Goal: Transaction & Acquisition: Purchase product/service

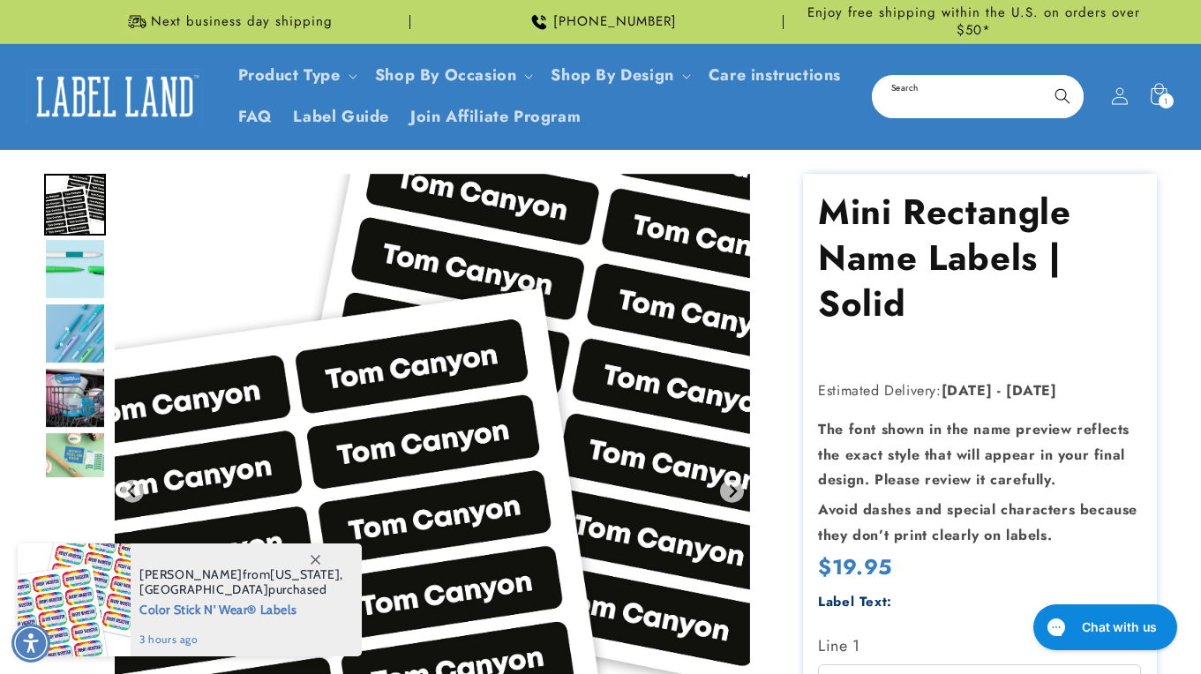
click at [913, 88] on input "Search" at bounding box center [978, 97] width 208 height 40
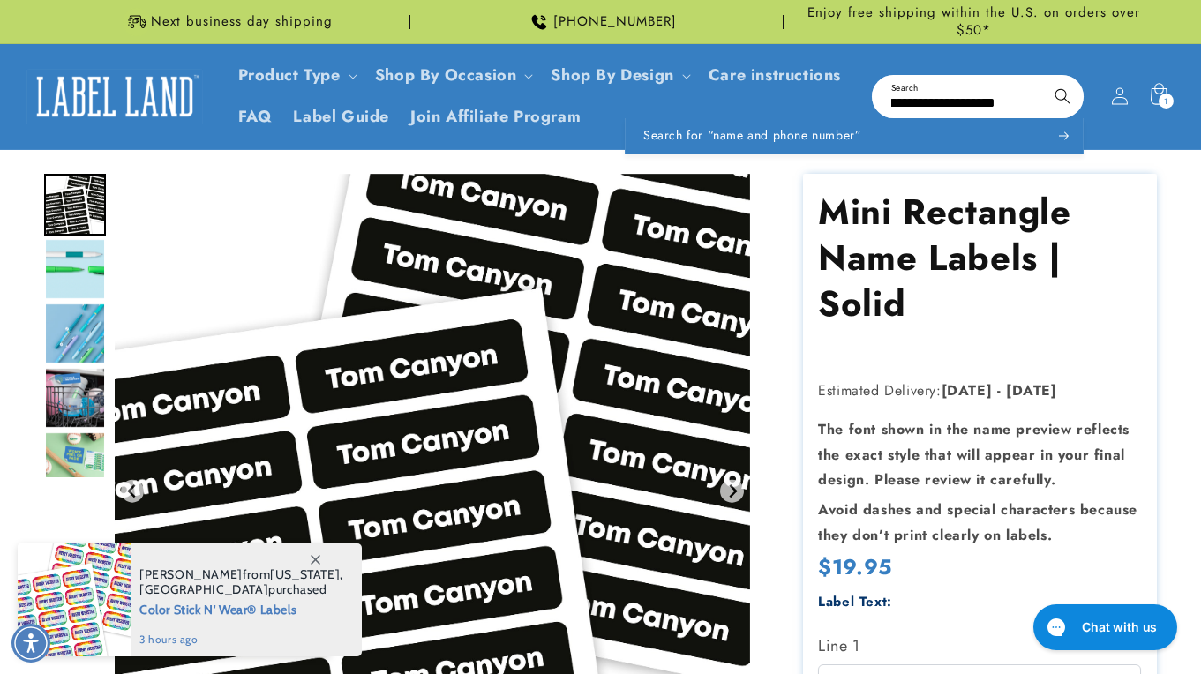
scroll to position [0, 89]
type input "**********"
click at [1043, 77] on button "Search" at bounding box center [1062, 96] width 39 height 39
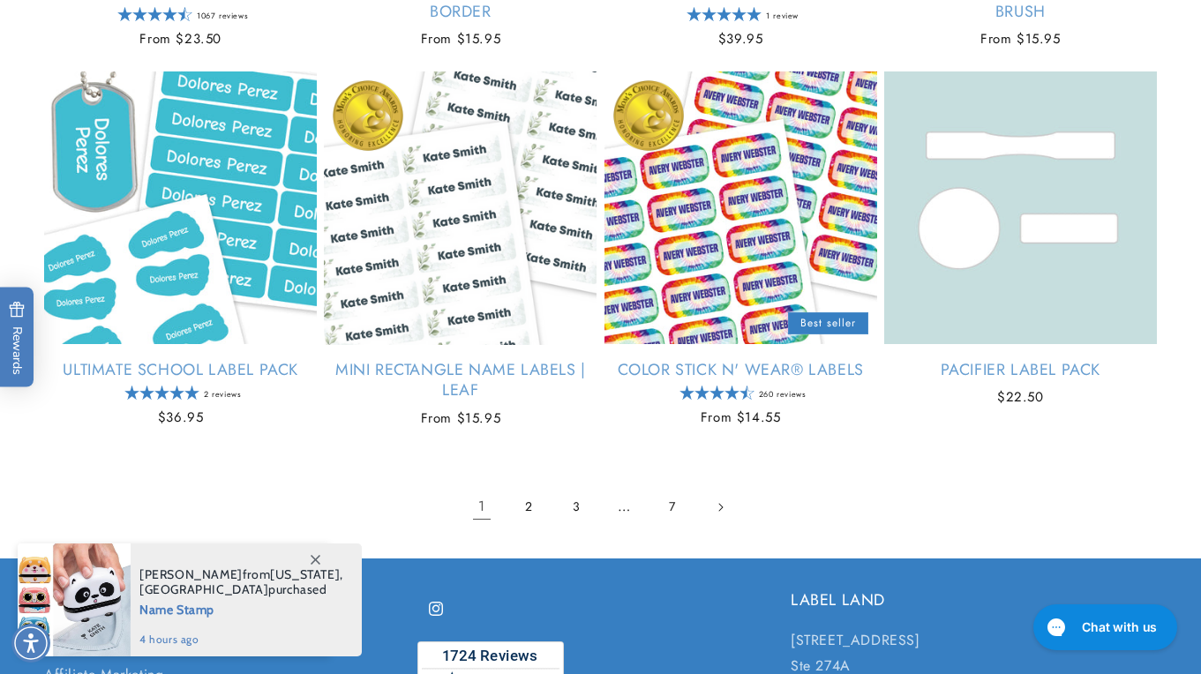
scroll to position [2243, 0]
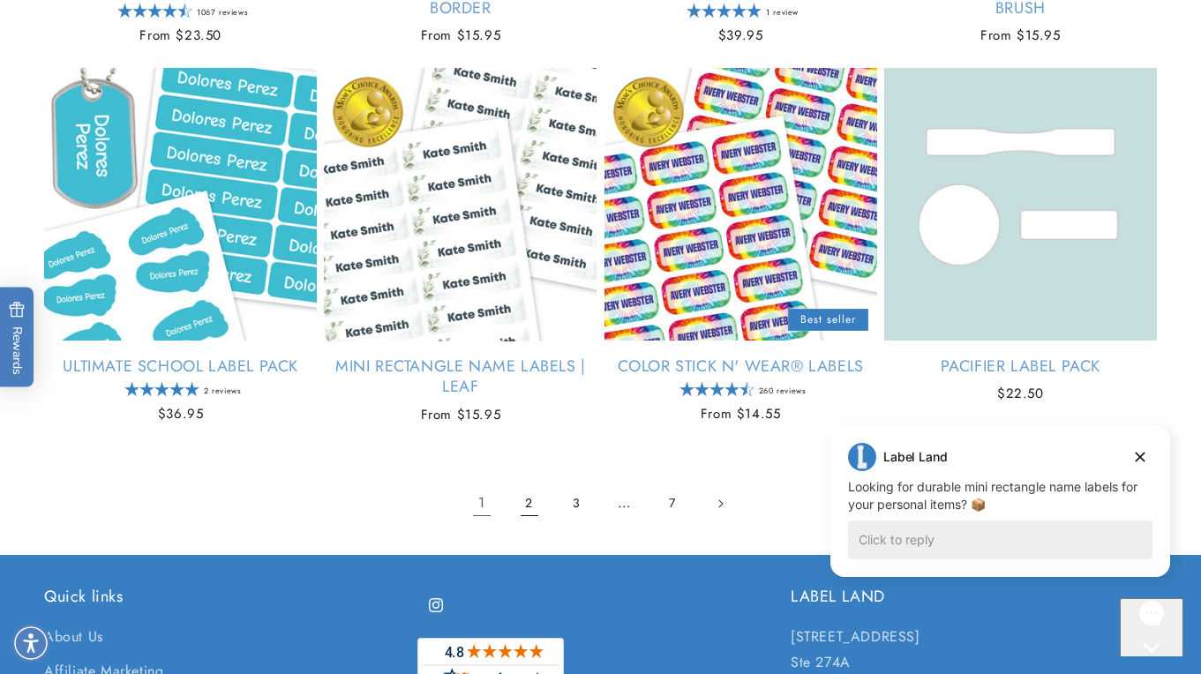
click at [520, 497] on link "2" at bounding box center [529, 504] width 39 height 39
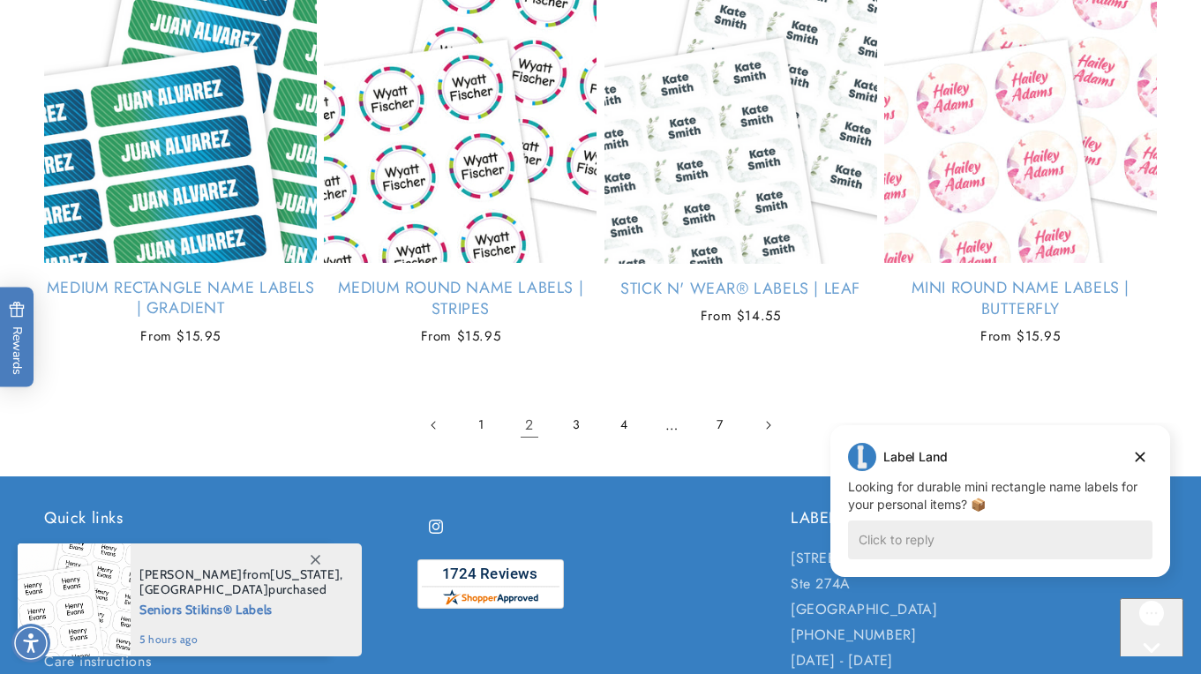
scroll to position [2396, 0]
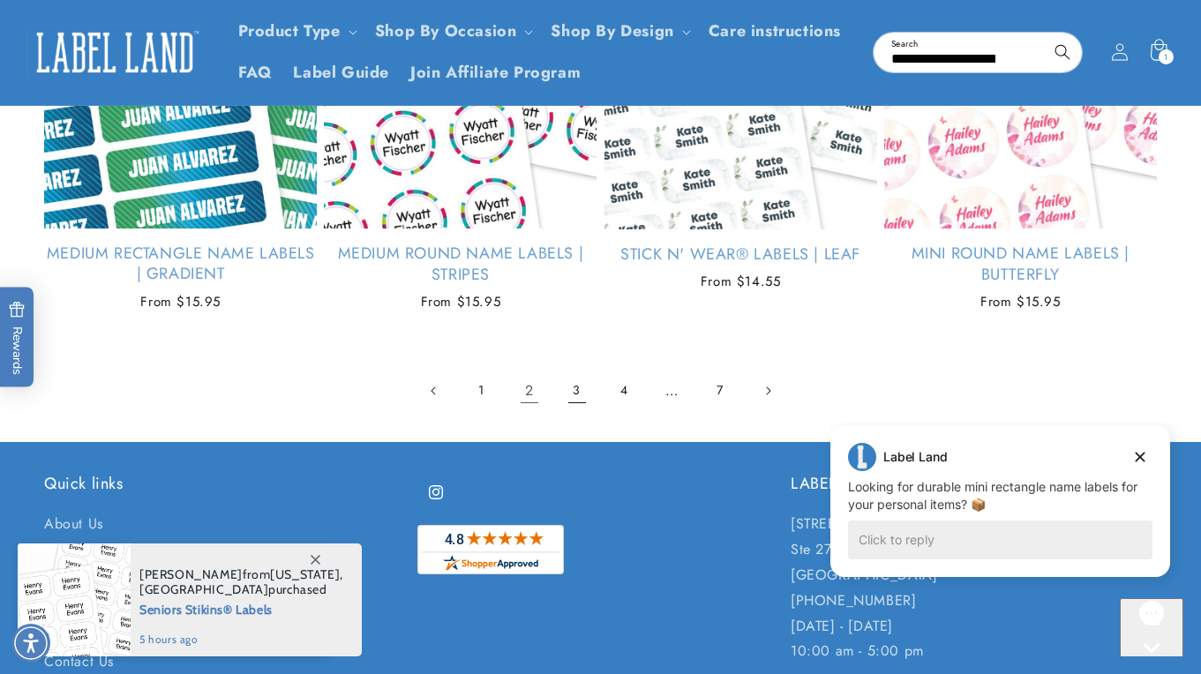
click at [568, 378] on link "3" at bounding box center [577, 391] width 39 height 39
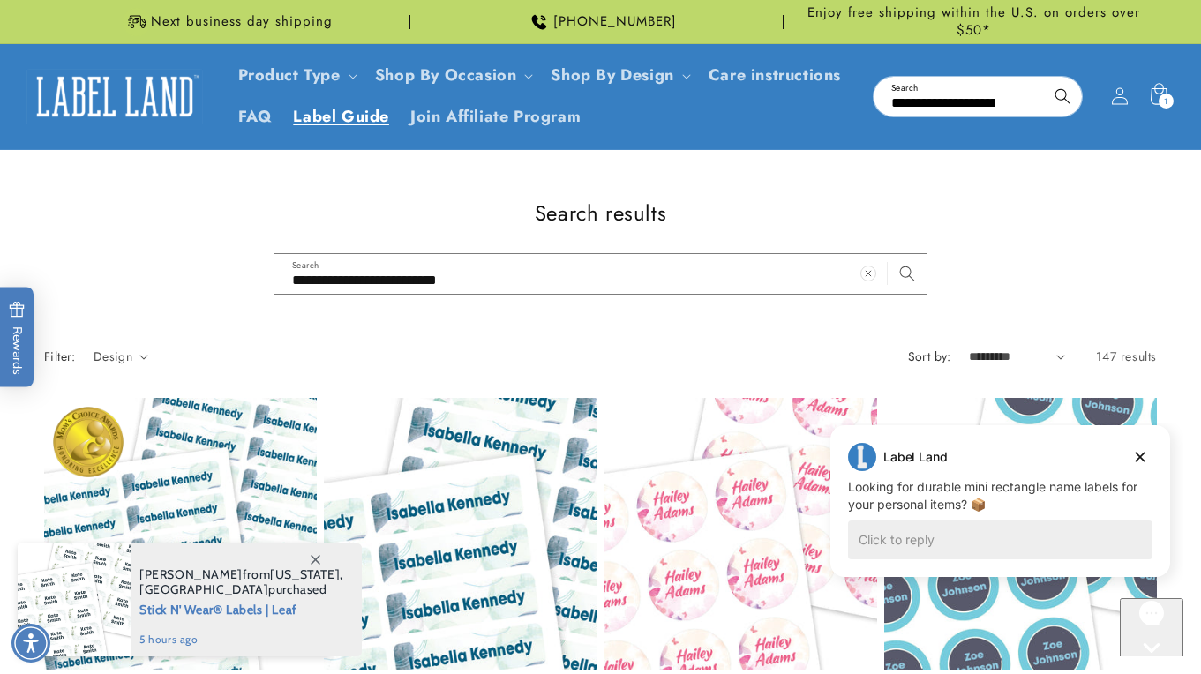
click at [389, 117] on span "Label Guide" at bounding box center [341, 117] width 96 height 20
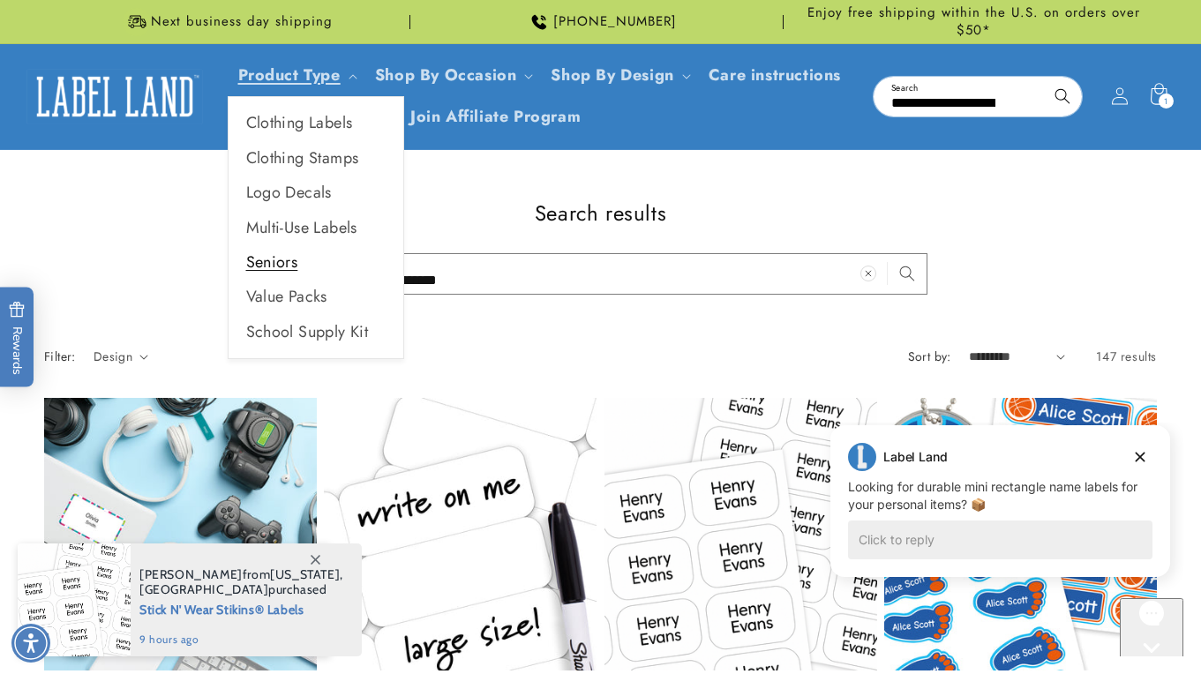
click at [300, 260] on link "Seniors" at bounding box center [316, 262] width 175 height 34
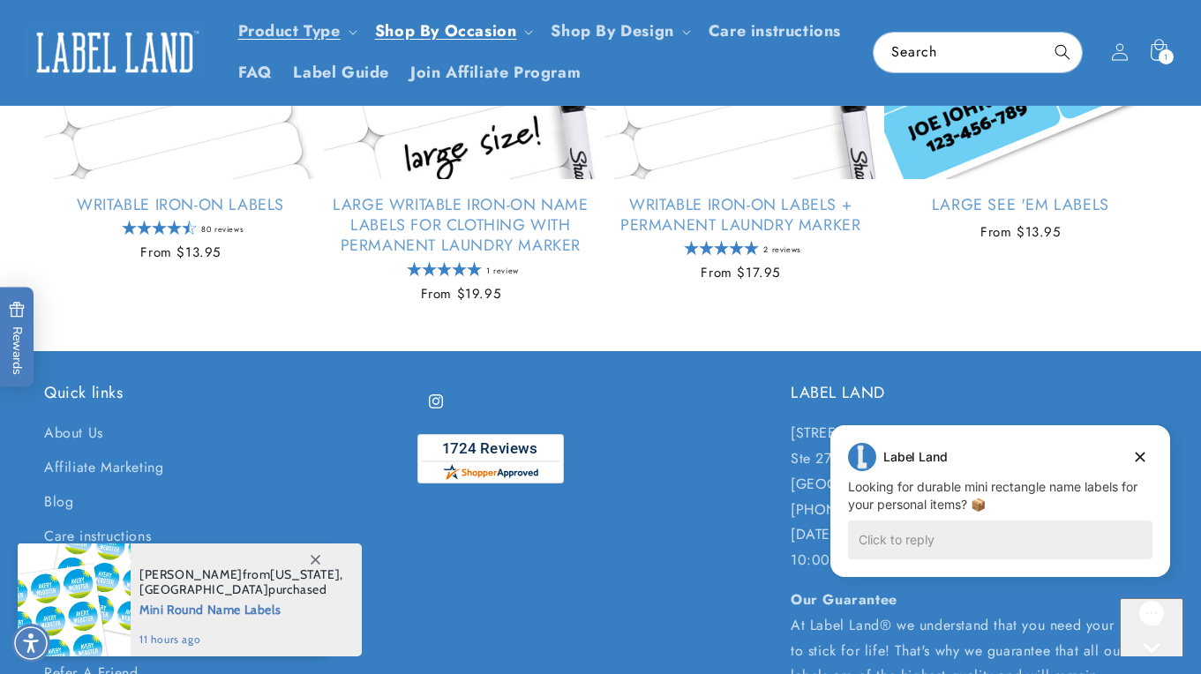
scroll to position [781, 0]
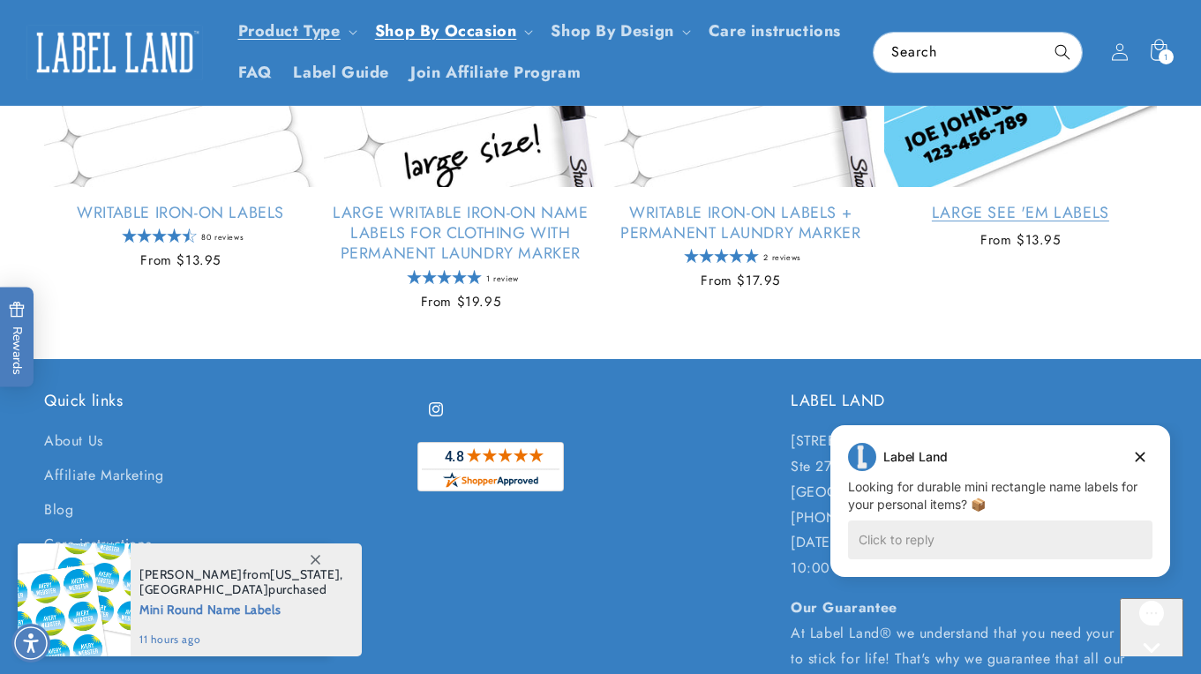
click at [993, 203] on link "Large See 'em Labels" at bounding box center [1020, 213] width 273 height 20
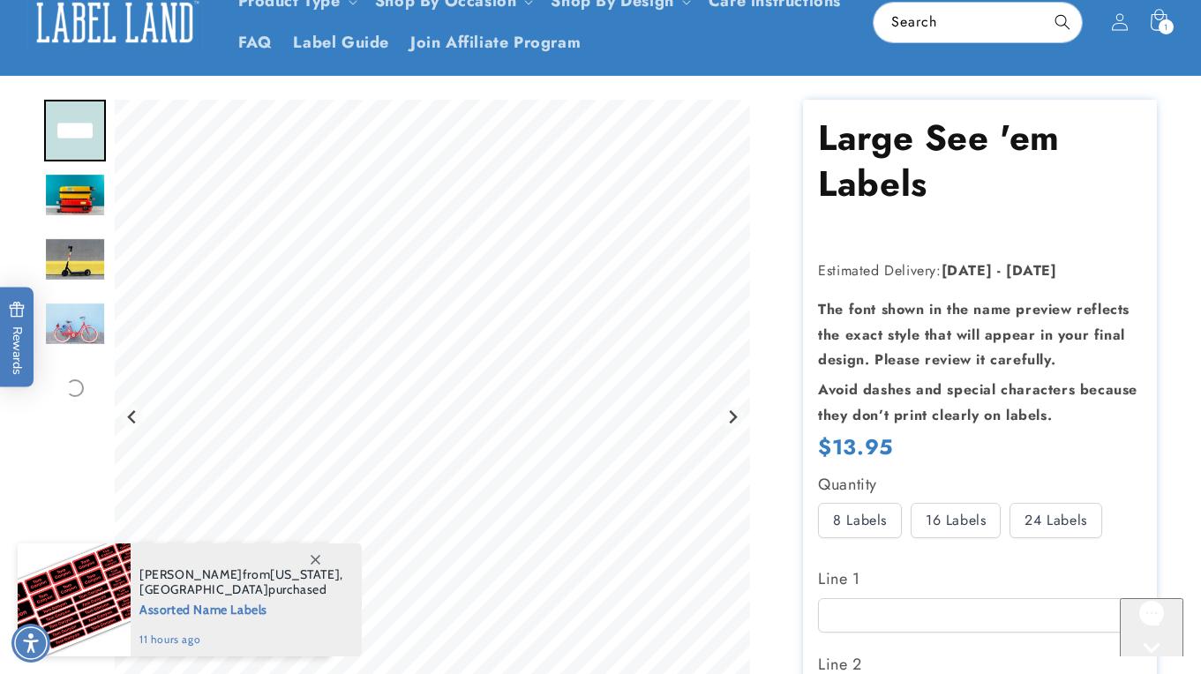
scroll to position [76, 0]
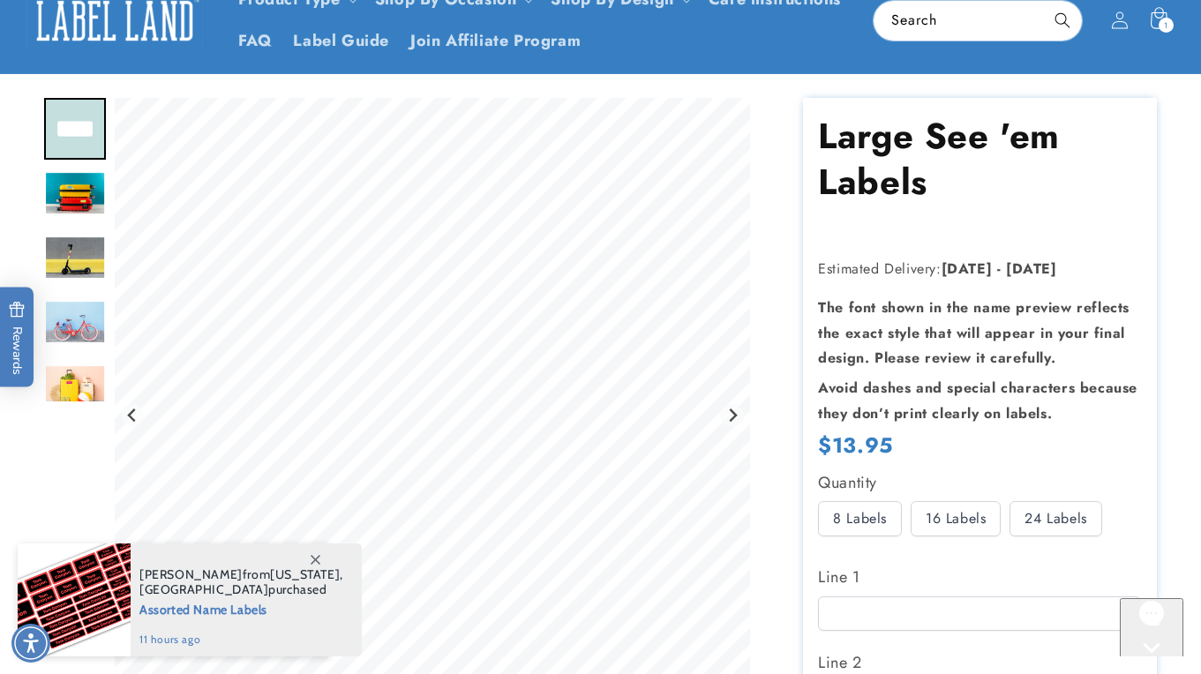
click at [83, 198] on img "Go to slide 2" at bounding box center [75, 193] width 62 height 45
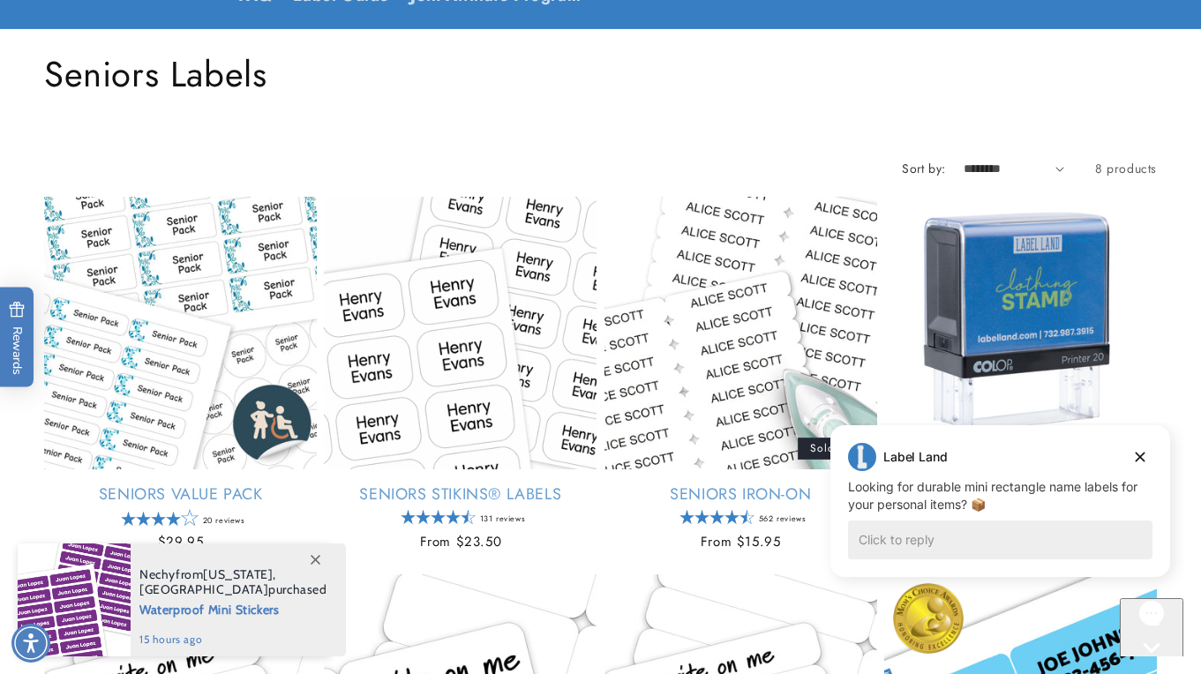
scroll to position [122, 0]
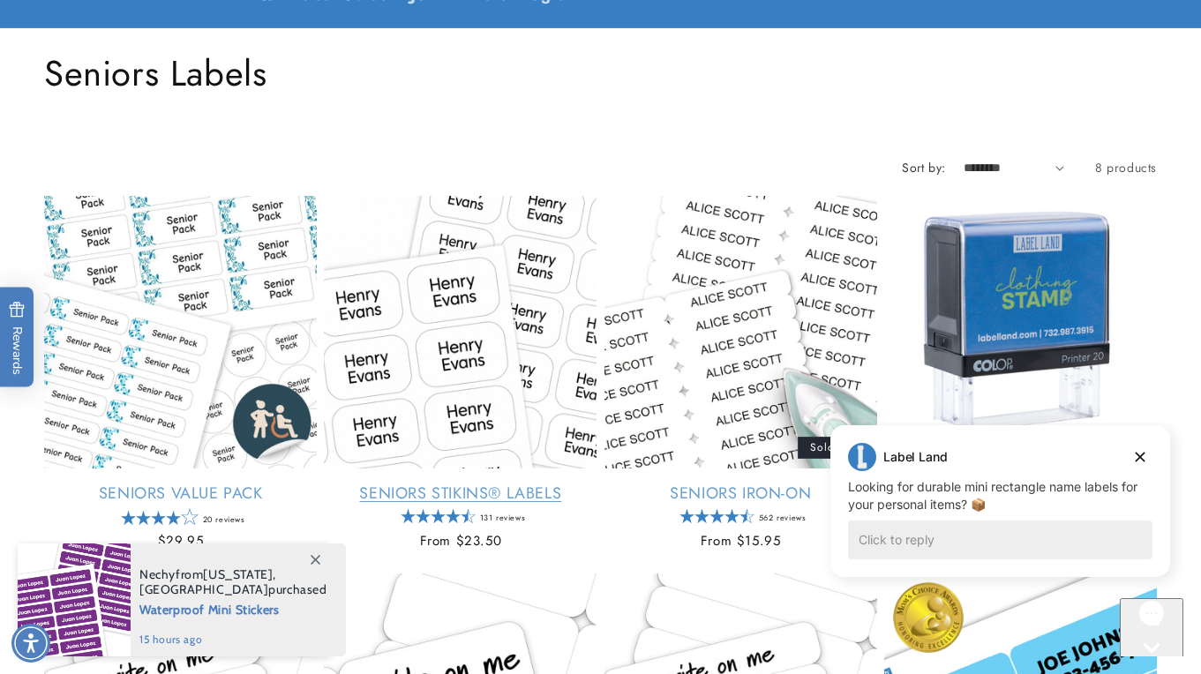
click at [491, 484] on link "Seniors Stikins® Labels" at bounding box center [460, 494] width 273 height 20
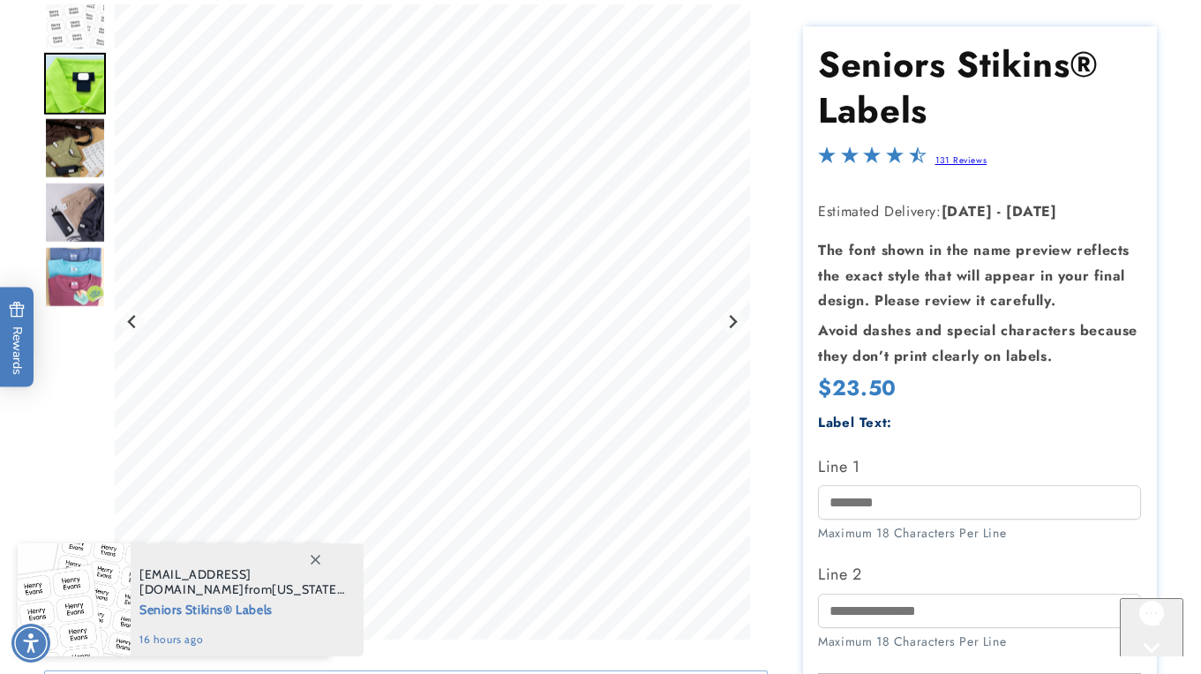
scroll to position [179, 0]
